Goal: Find specific page/section: Find specific page/section

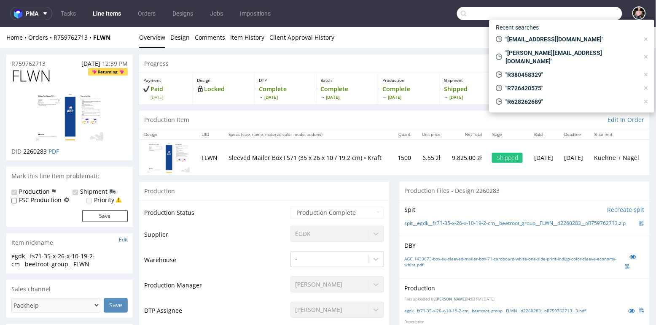
scroll to position [2, 0]
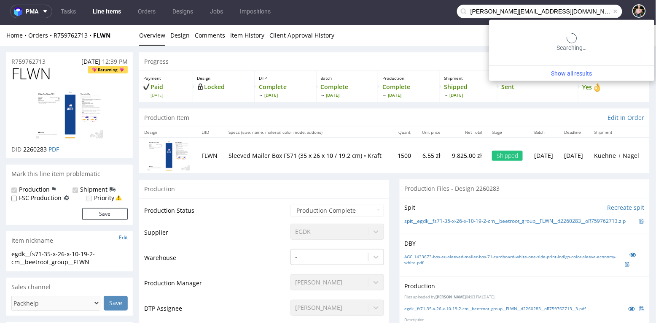
type input "[PERSON_NAME][EMAIL_ADDRESS][DOMAIN_NAME]"
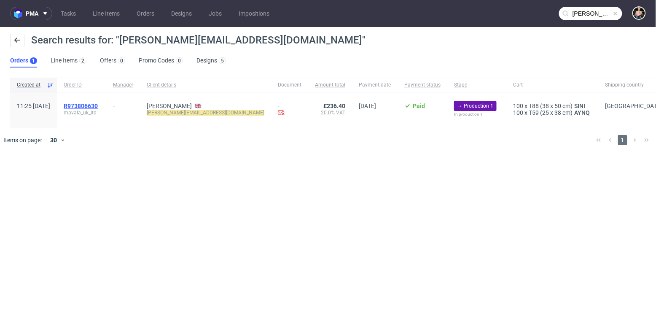
click at [98, 106] on span "R973806630" at bounding box center [81, 105] width 34 height 7
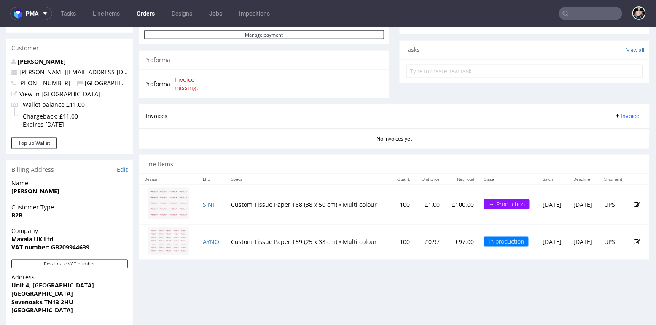
scroll to position [287, 0]
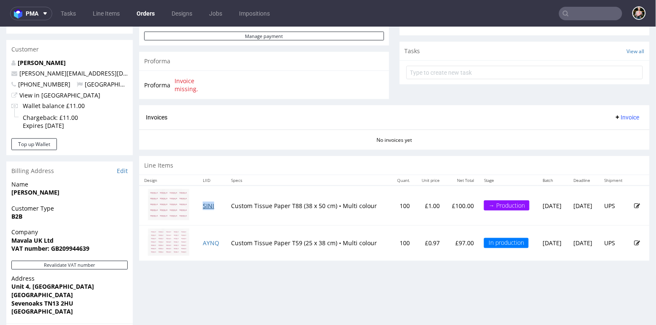
drag, startPoint x: 217, startPoint y: 204, endPoint x: 203, endPoint y: 204, distance: 14.3
click at [203, 204] on td "SINI" at bounding box center [212, 205] width 28 height 40
click at [215, 204] on td "SINI" at bounding box center [212, 205] width 28 height 40
